Goal: Information Seeking & Learning: Learn about a topic

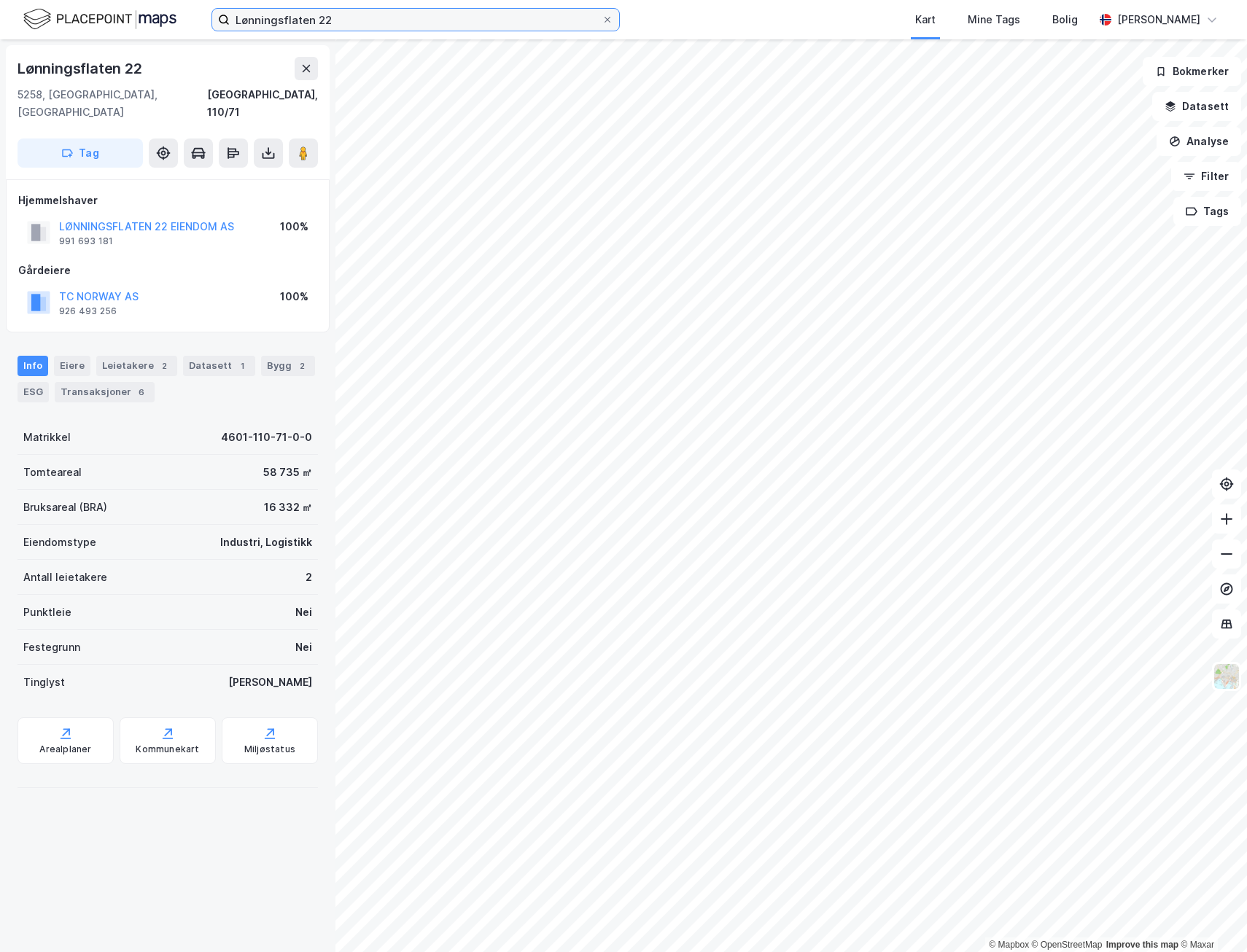
click at [338, 14] on input "Lønningsflaten 22" at bounding box center [415, 20] width 372 height 22
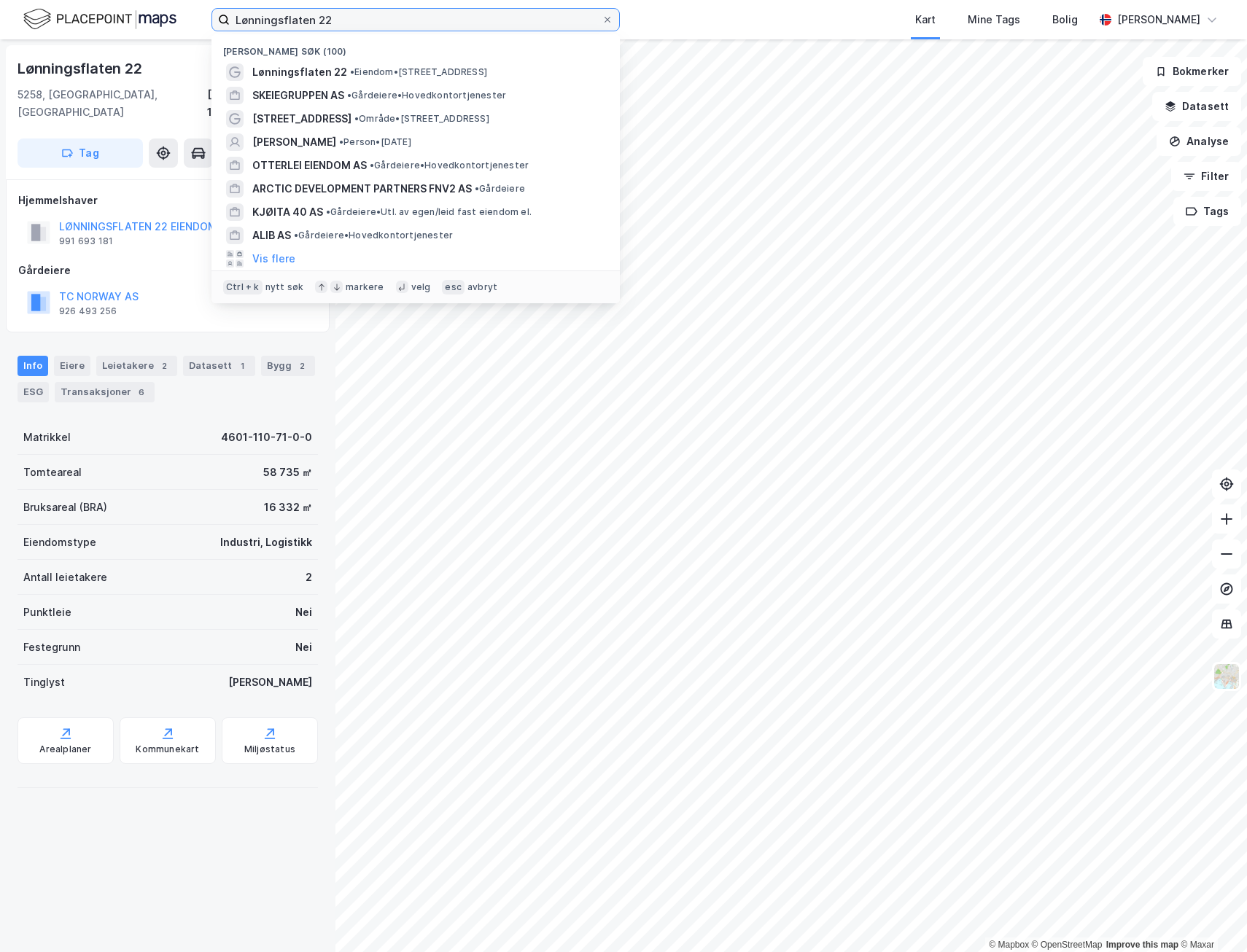
click at [338, 14] on input "Lønningsflaten 22" at bounding box center [415, 20] width 372 height 22
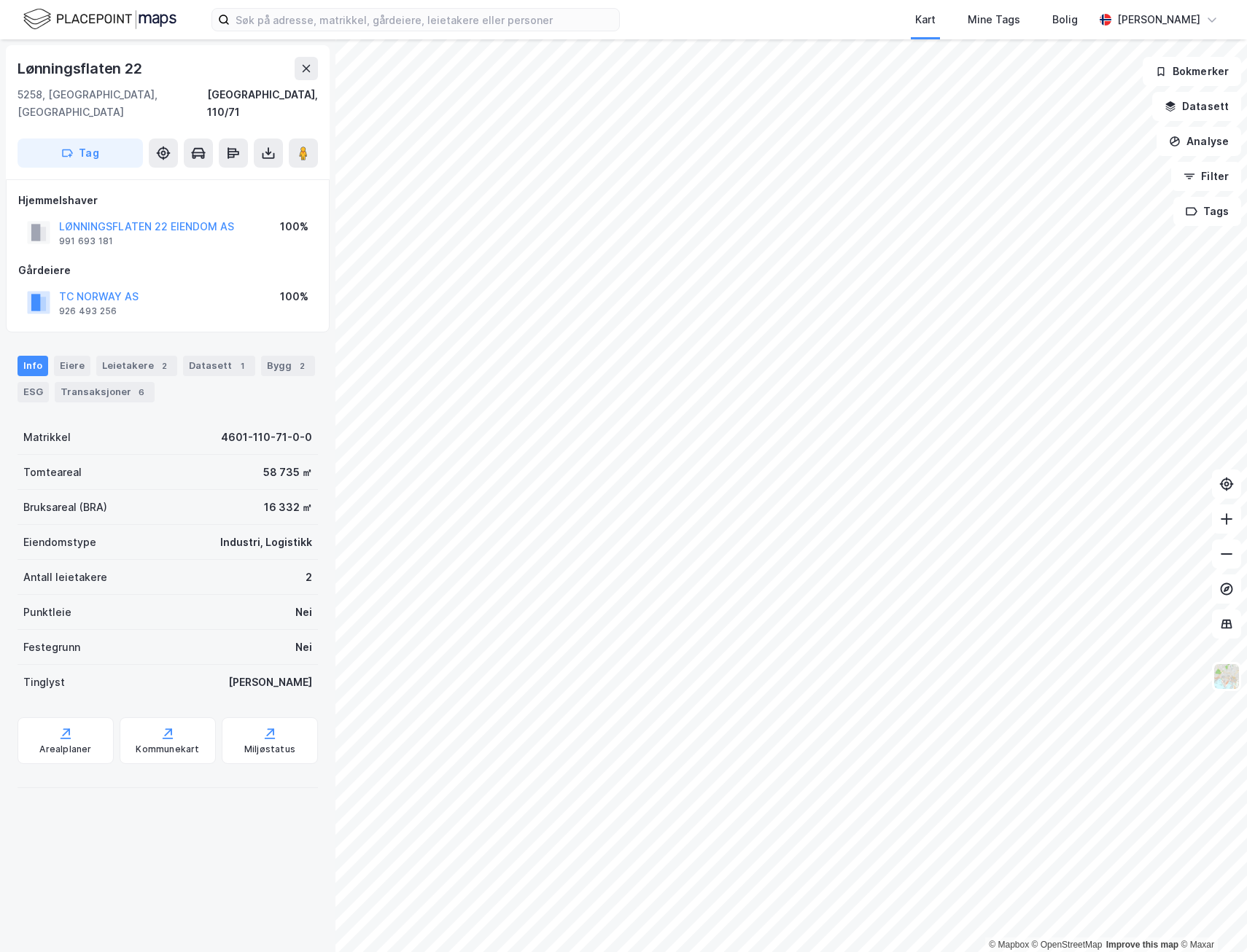
click at [96, 10] on img at bounding box center [100, 19] width 153 height 26
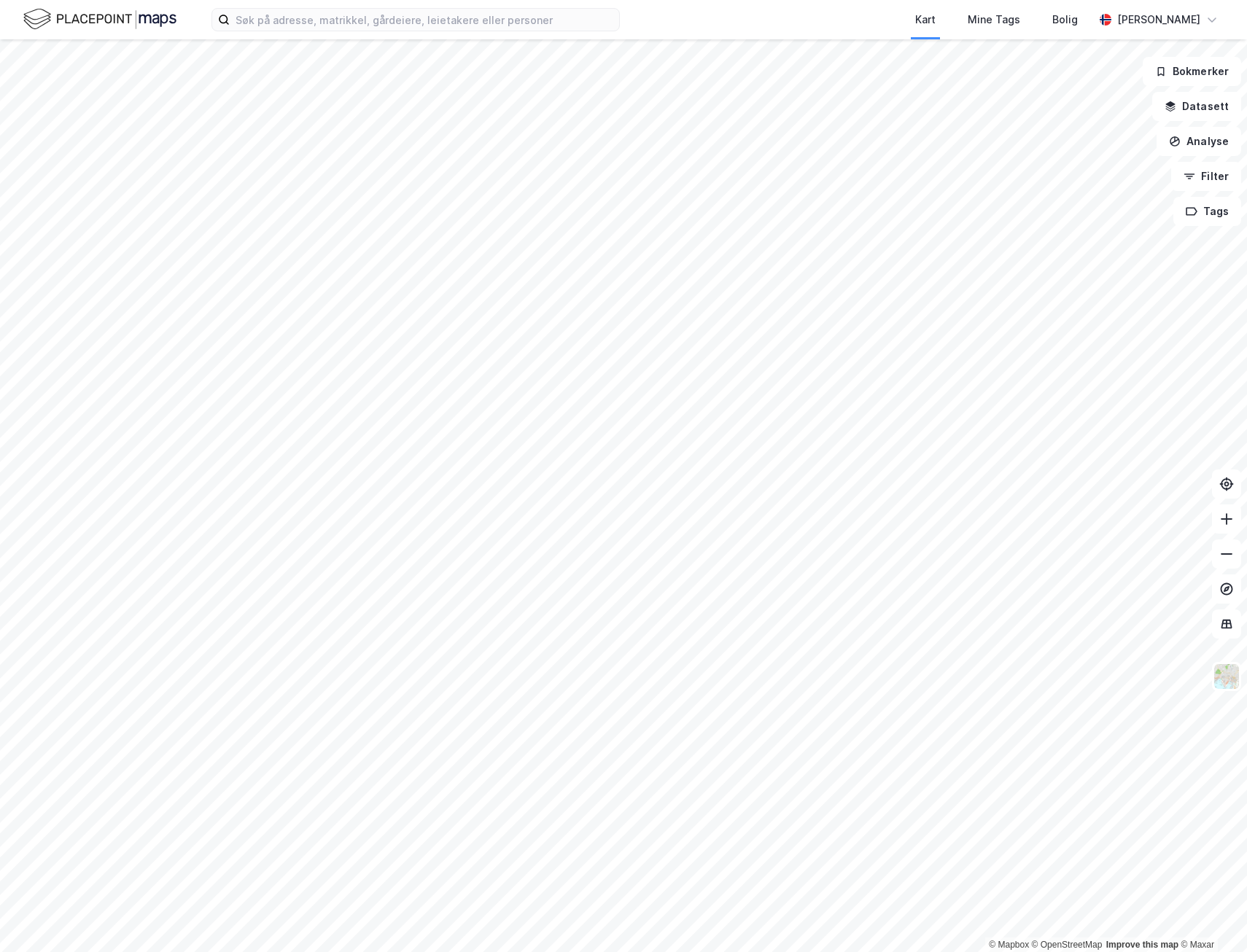
click at [0, 952] on html "Kart Mine Tags Bolig Ragnar Mykland © Mapbox © OpenStreetMap Improve this map ©…" at bounding box center [623, 476] width 1247 height 952
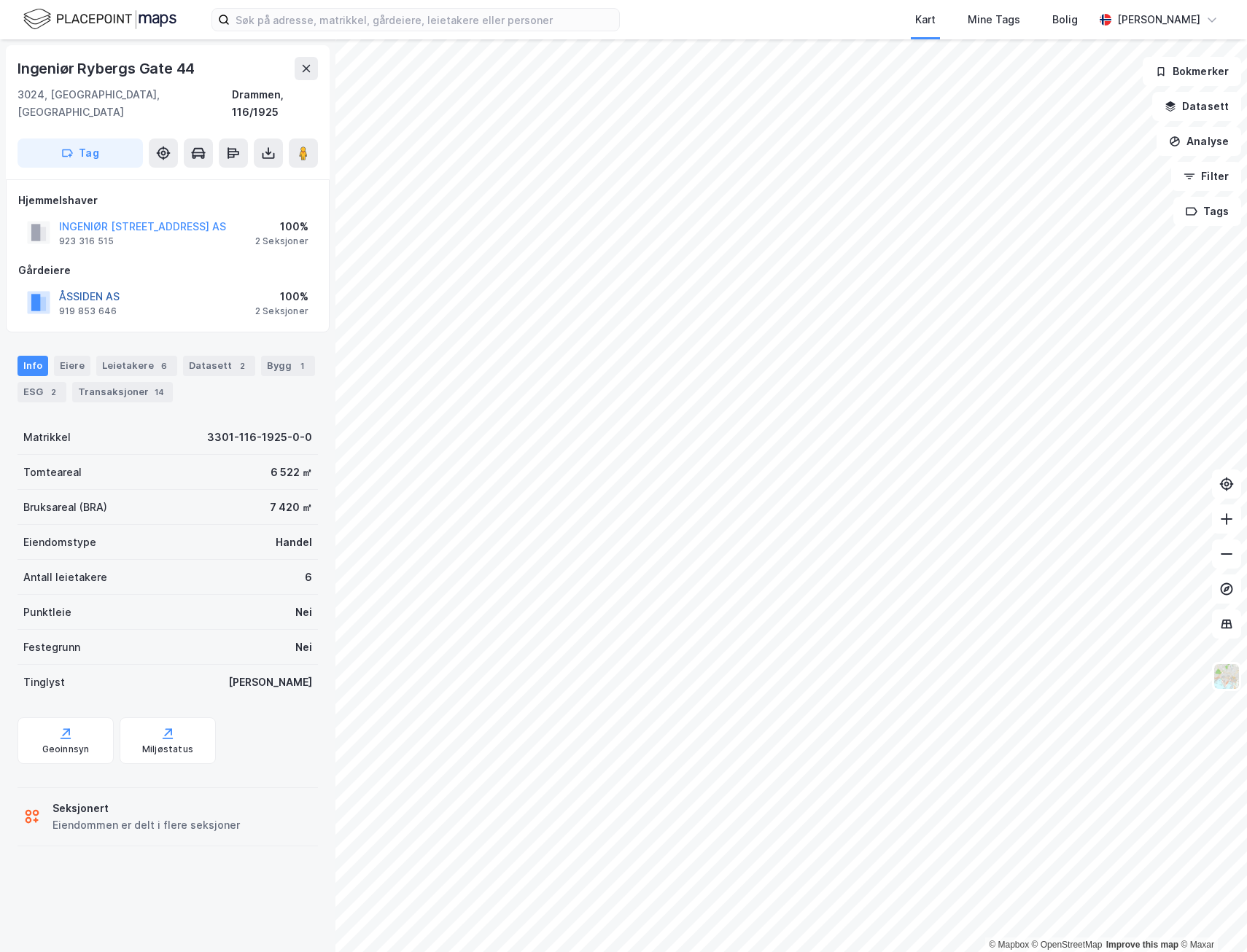
click at [0, 0] on button "ÅSSIDEN AS" at bounding box center [0, 0] width 0 height 0
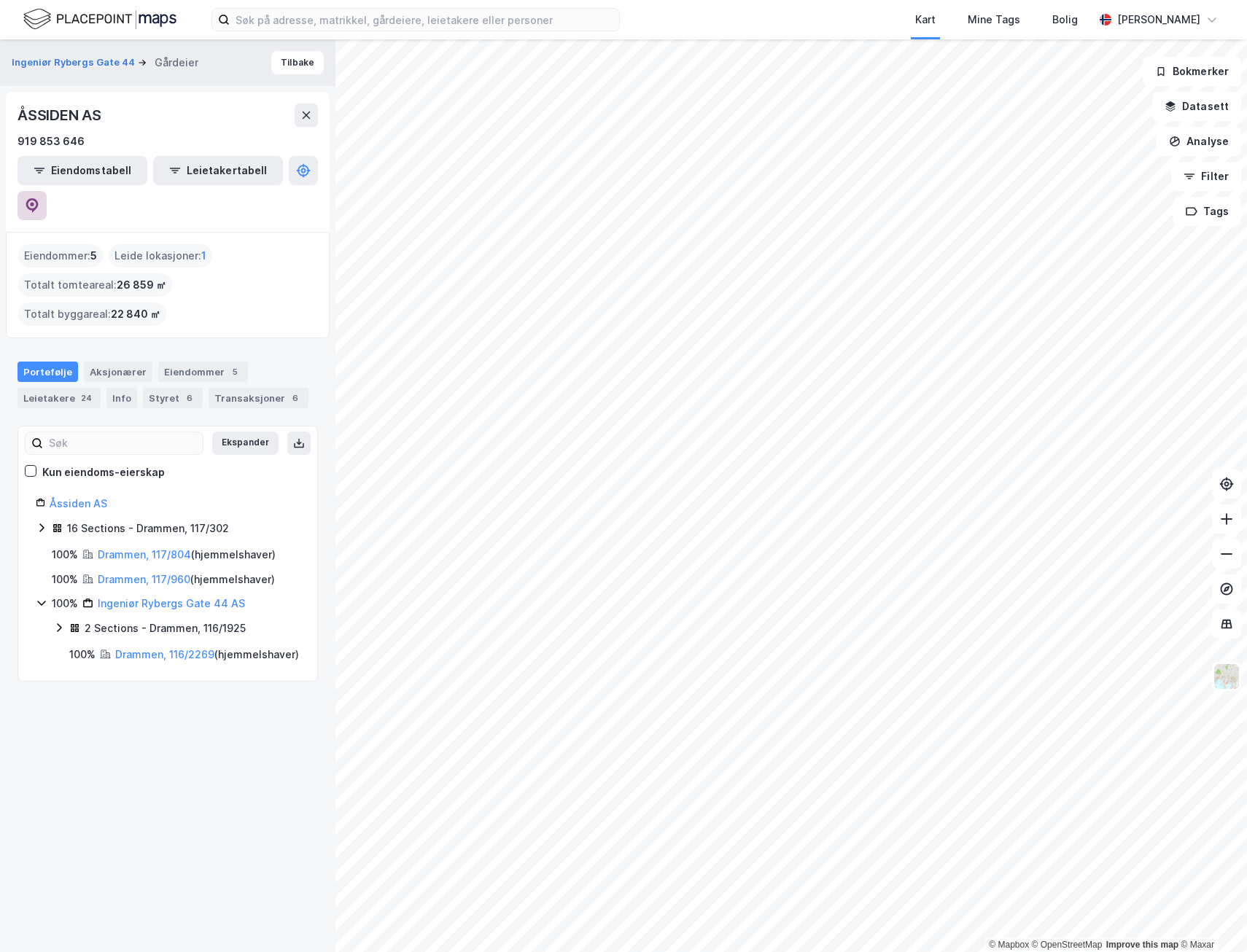
click at [39, 199] on icon at bounding box center [32, 206] width 14 height 14
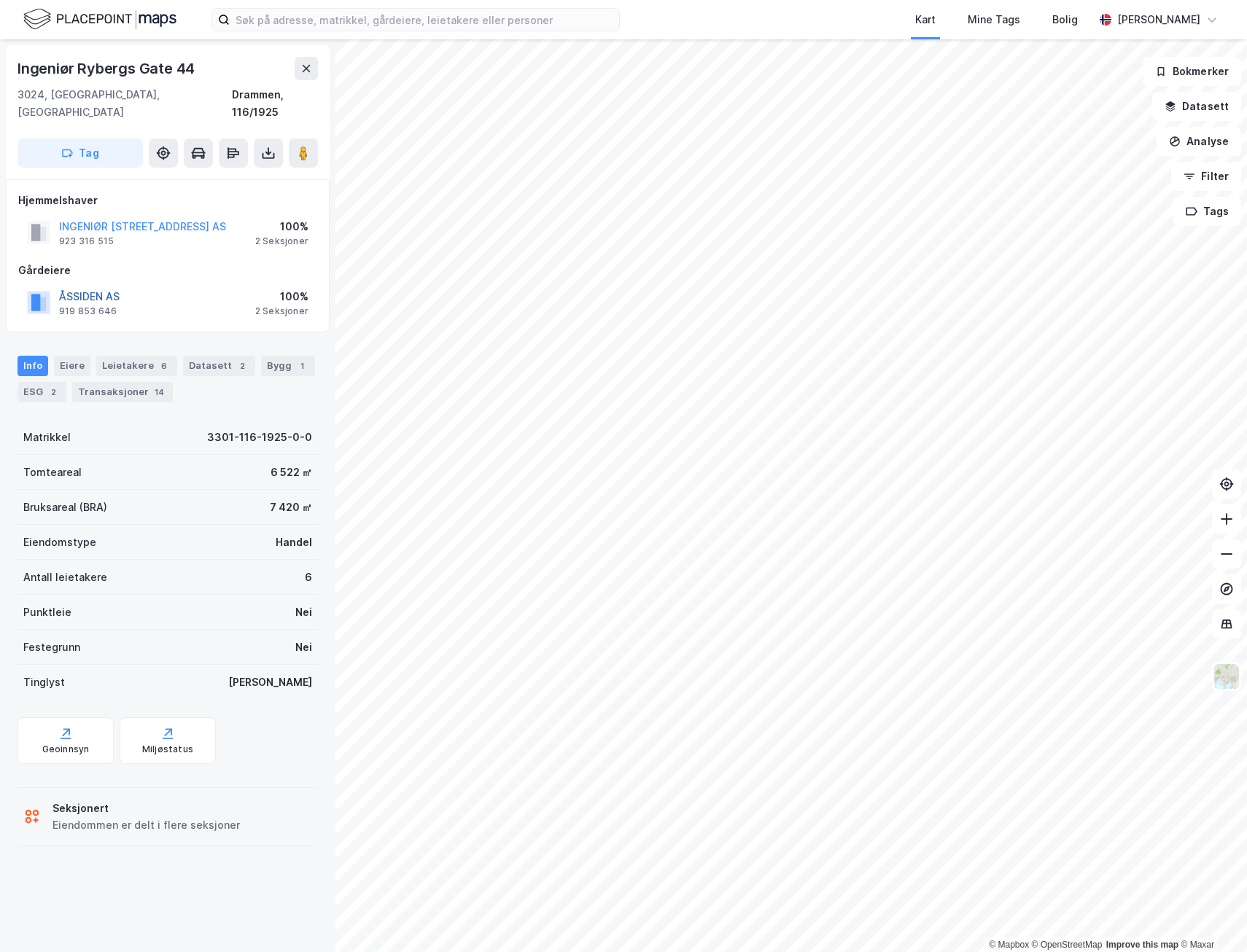
click at [0, 0] on button "ÅSSIDEN AS" at bounding box center [0, 0] width 0 height 0
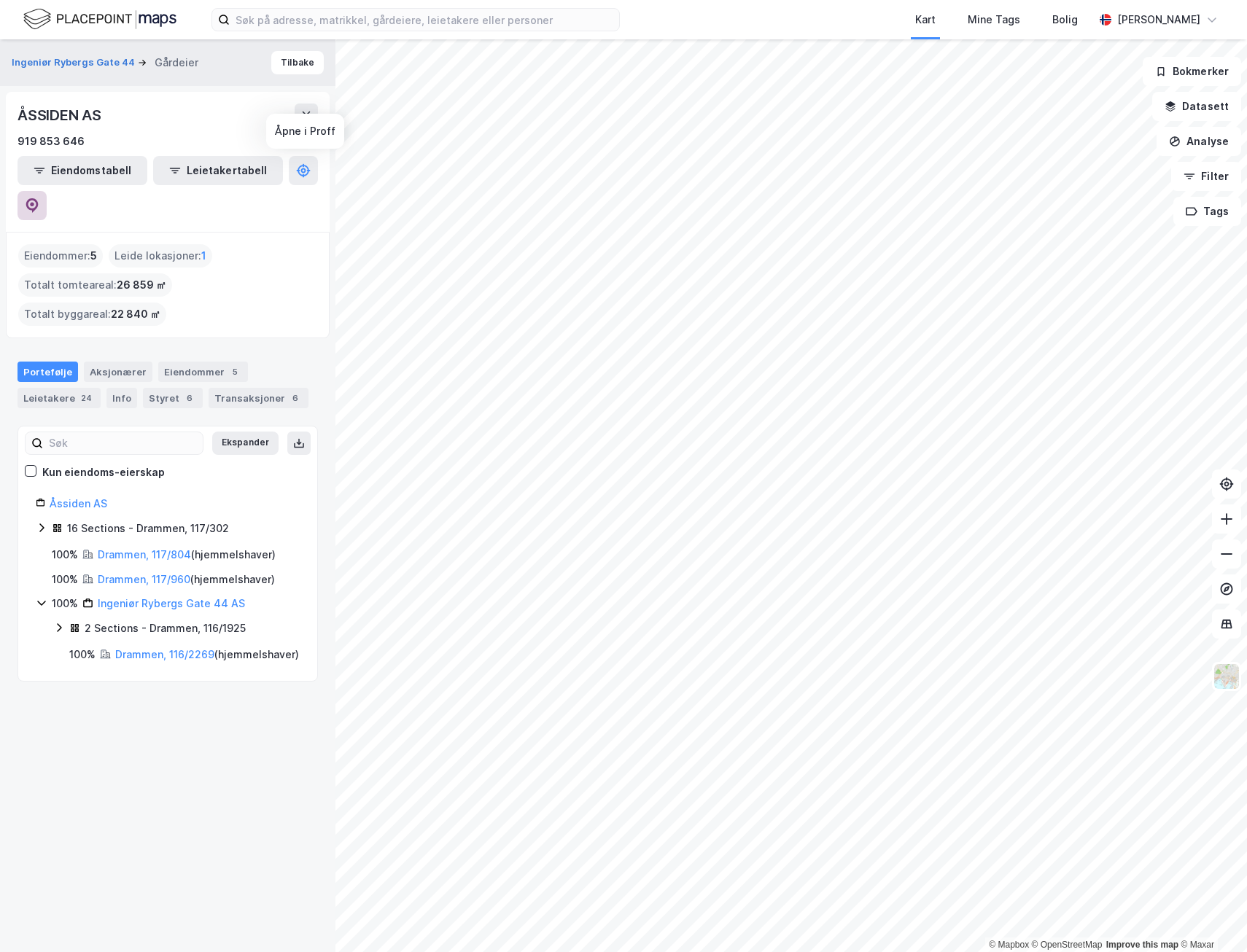
click at [38, 199] on icon at bounding box center [32, 206] width 12 height 14
click at [39, 199] on icon at bounding box center [32, 206] width 14 height 14
click at [291, 531] on div "© Mapbox © OpenStreetMap Improve this map © Maxar Ingeniør Rybergs Gate 44 Gård…" at bounding box center [623, 496] width 1247 height 913
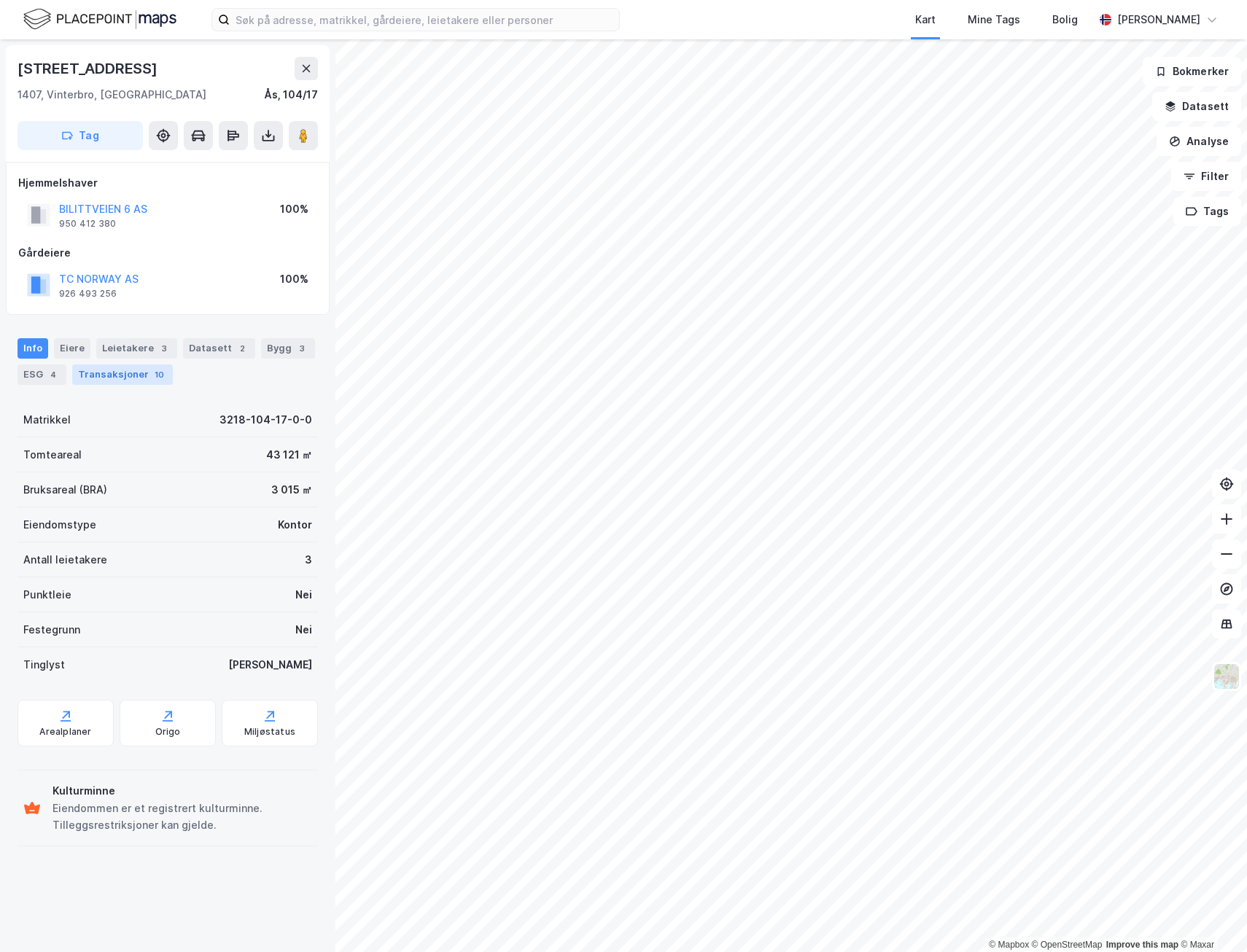
click at [143, 376] on div "Transaksjoner 10" at bounding box center [122, 374] width 101 height 21
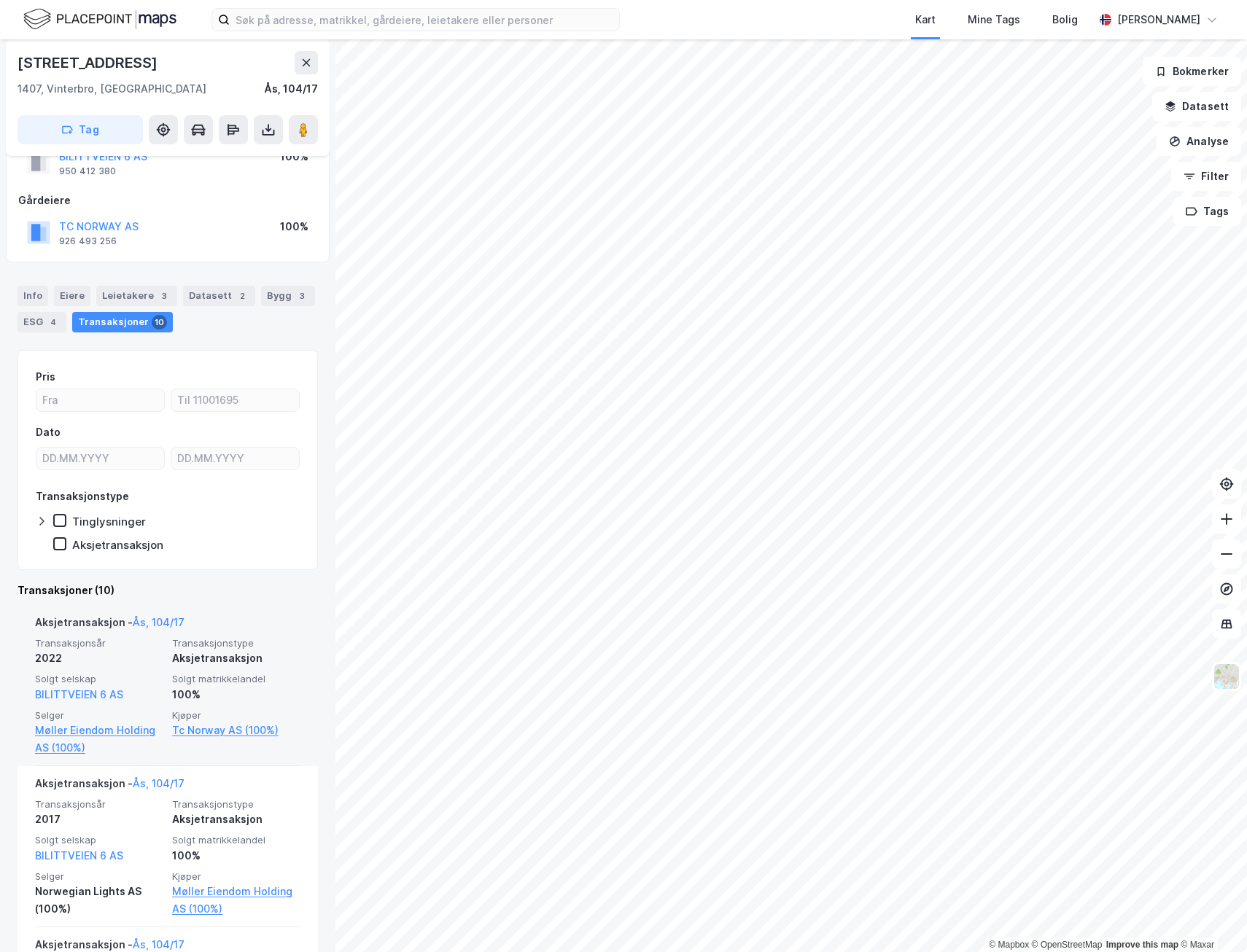
scroll to position [73, 0]
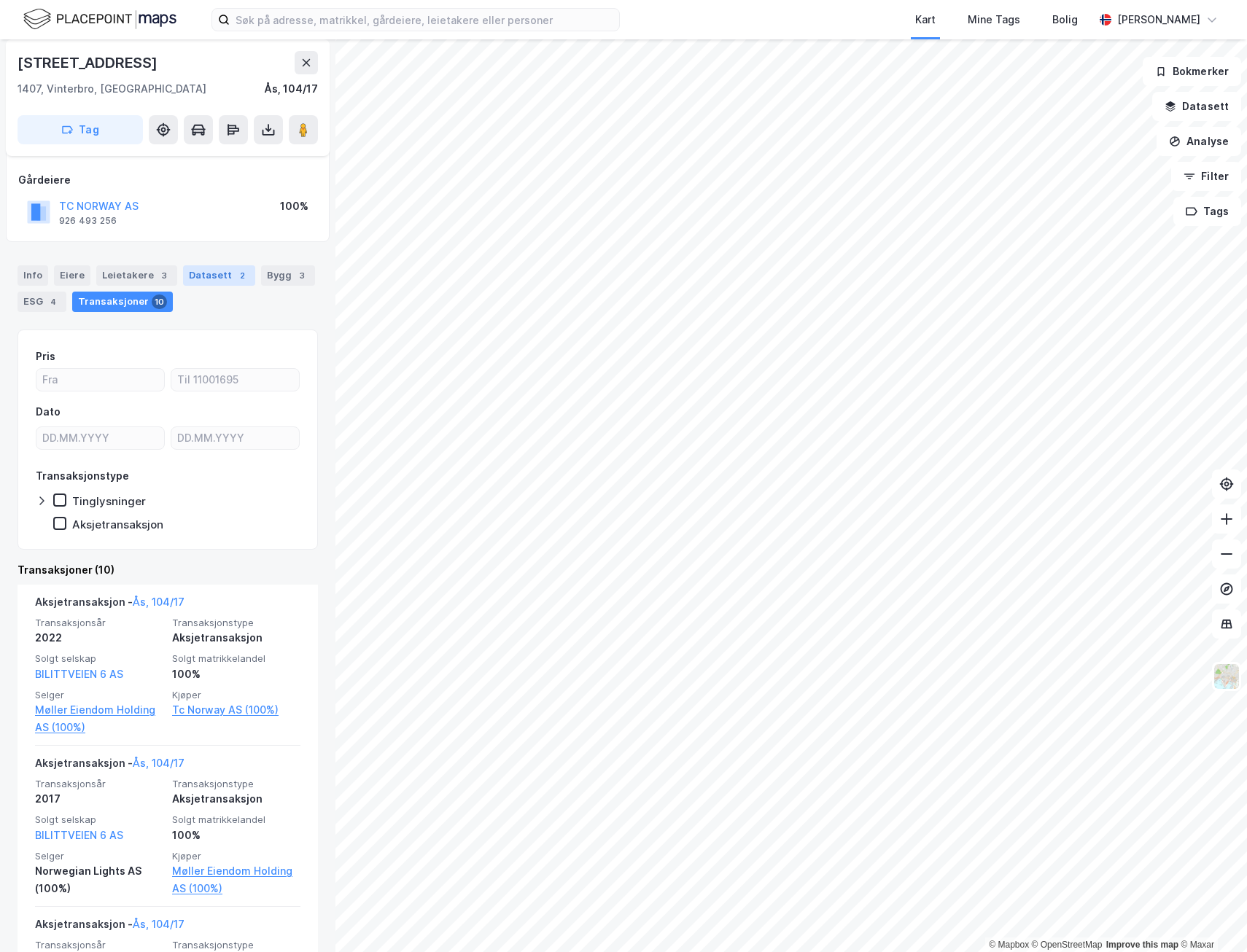
click at [214, 281] on div "Datasett 2" at bounding box center [218, 275] width 72 height 21
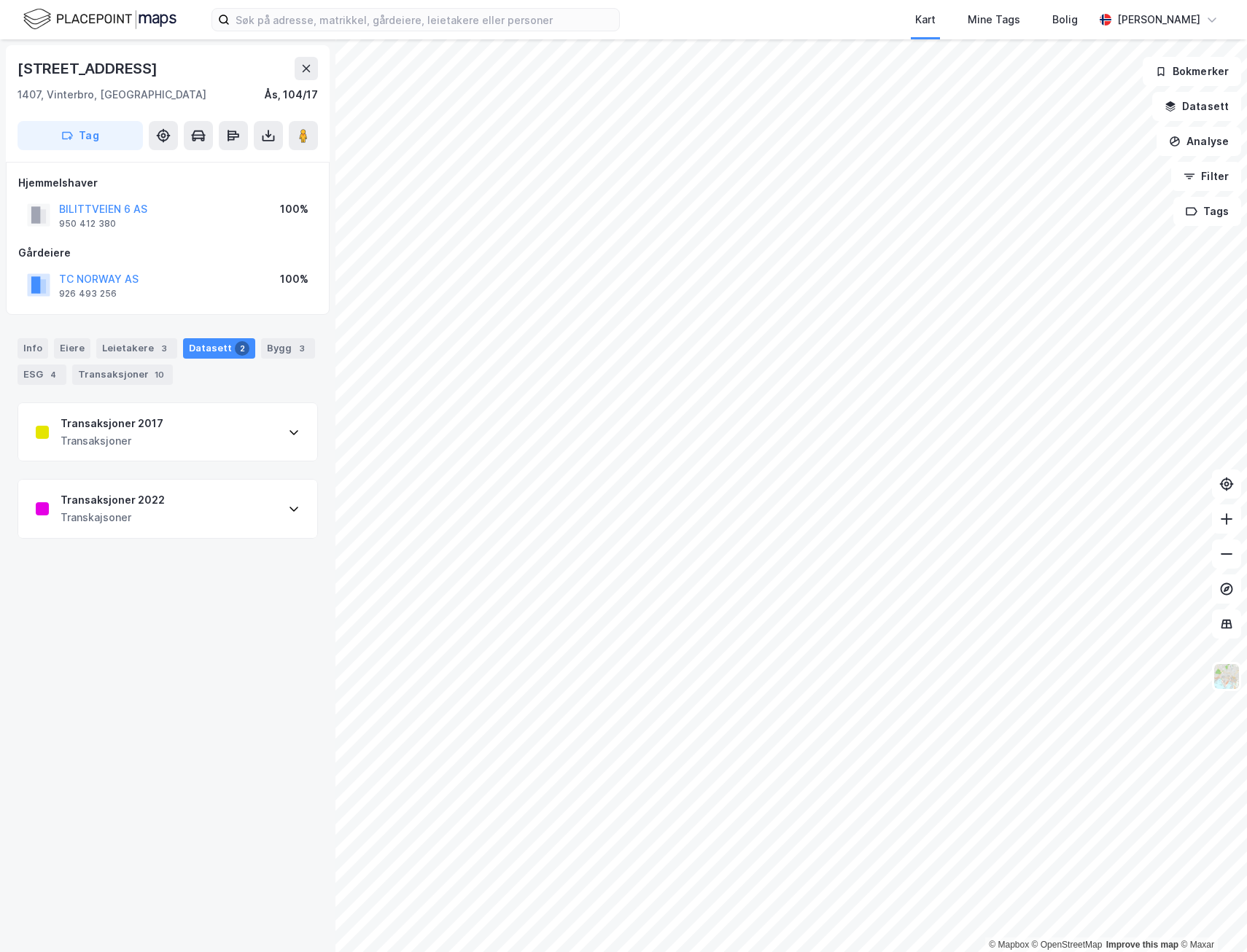
click at [162, 507] on div "Transaksjoner 2022 Transkajsoner" at bounding box center [167, 508] width 299 height 58
drag, startPoint x: 114, startPoint y: 61, endPoint x: 14, endPoint y: 66, distance: 100.1
click at [14, 66] on div "Bilittveien 6 1407, Vinterbro, Akershus Ås, 104/17 Tag" at bounding box center [168, 103] width 324 height 117
drag, startPoint x: 14, startPoint y: 66, endPoint x: 200, endPoint y: 65, distance: 186.0
click at [200, 65] on div "Bilittveien 6" at bounding box center [168, 69] width 300 height 23
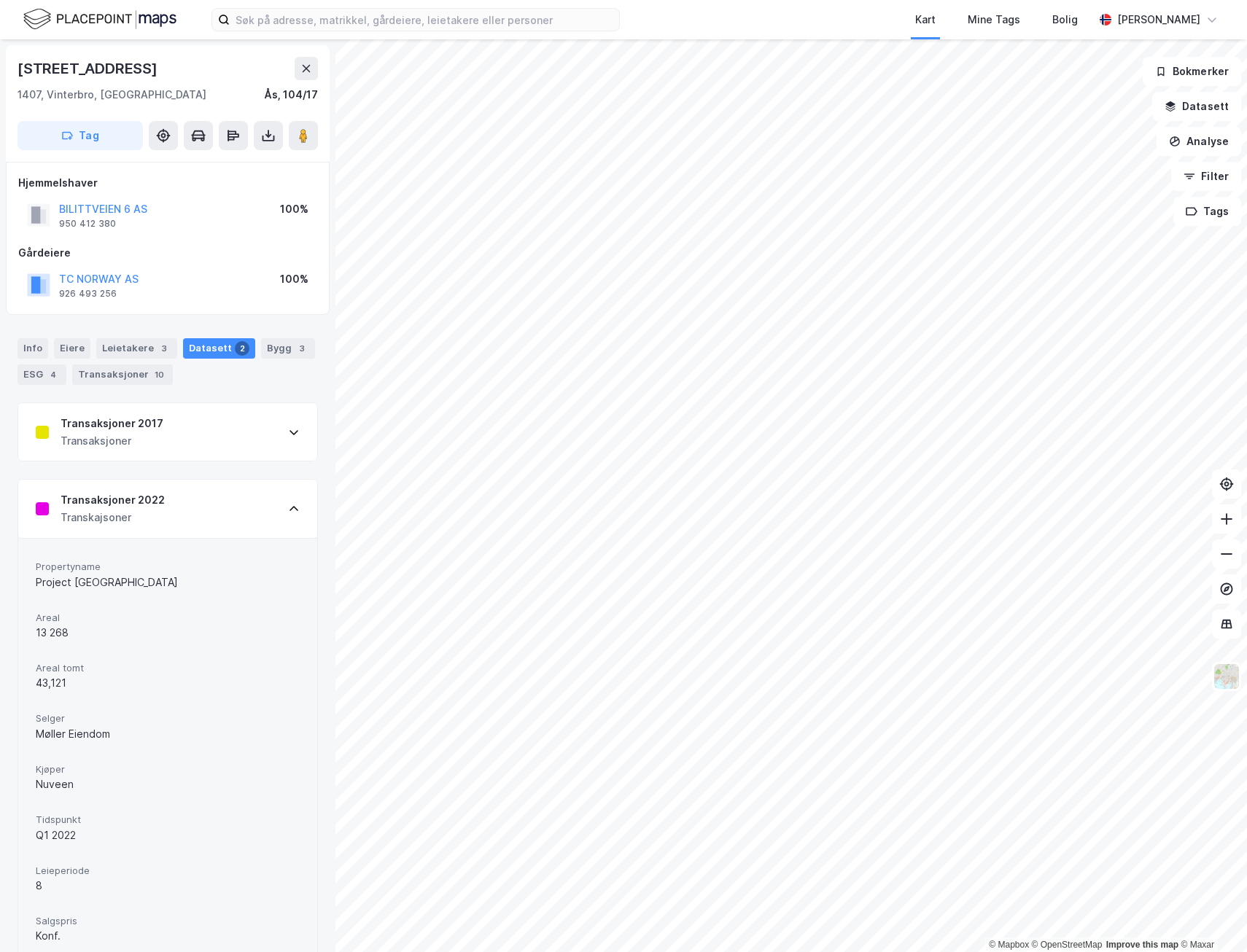
click at [62, 74] on div "Bilittveien 6" at bounding box center [89, 69] width 143 height 23
copy div "Bilittveien 6"
